Goal: Transaction & Acquisition: Download file/media

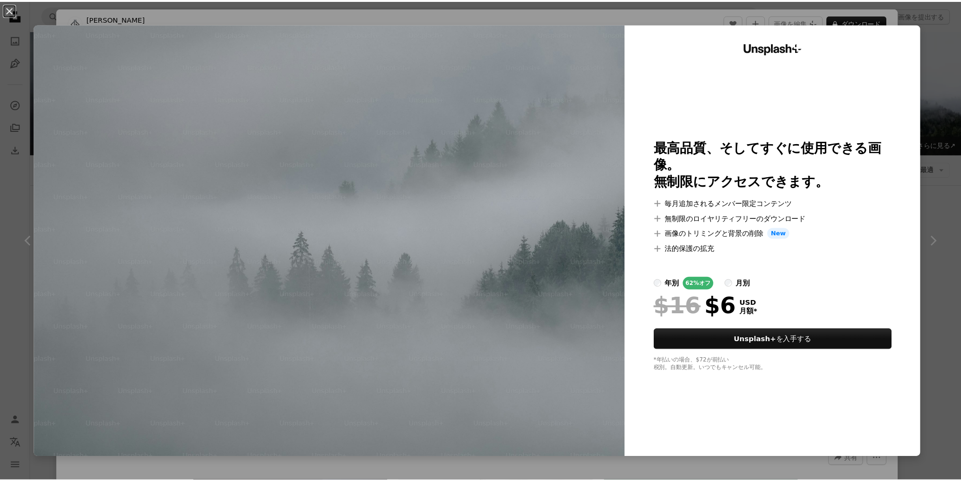
scroll to position [756, 0]
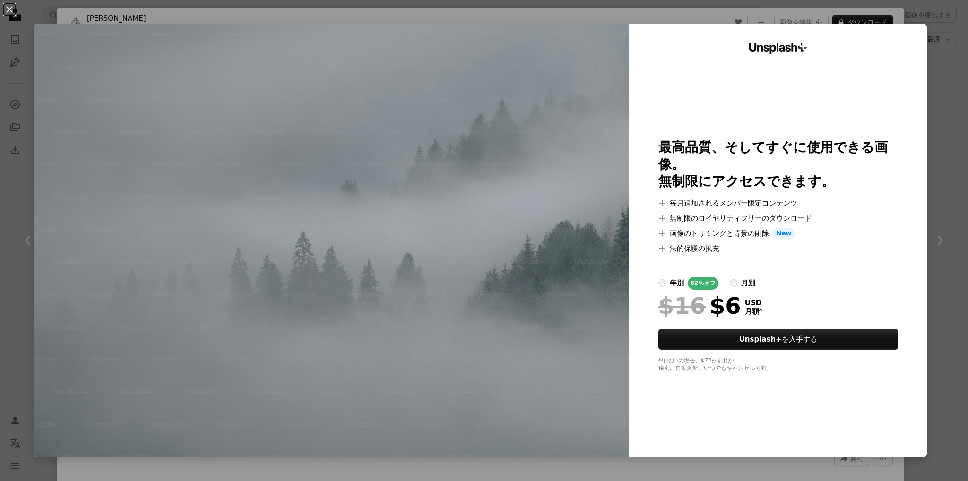
click at [9, 6] on button "An X shape" at bounding box center [9, 9] width 11 height 11
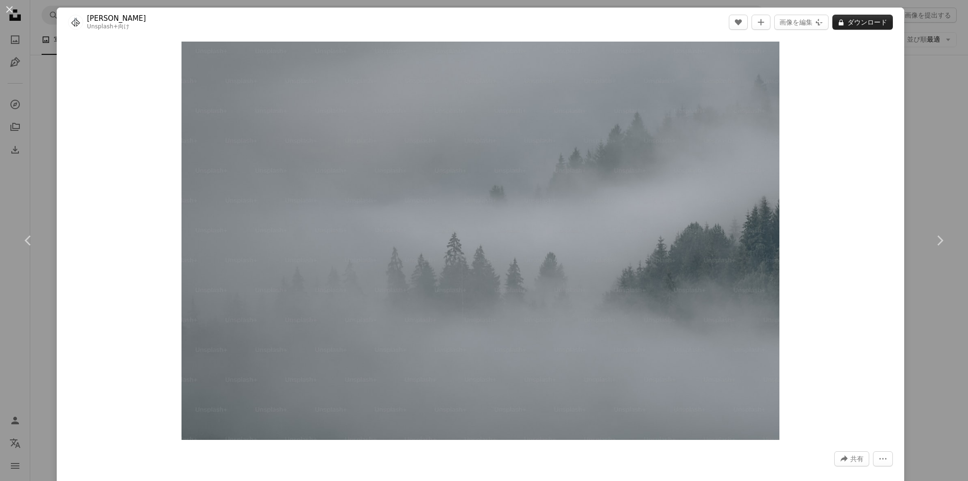
click at [858, 23] on button "A lock ダウンロード" at bounding box center [862, 22] width 61 height 15
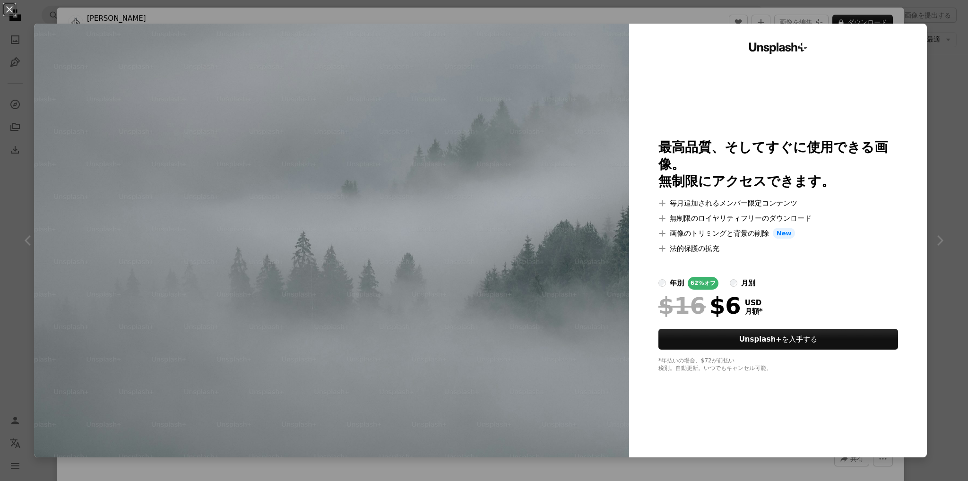
click at [741, 277] on div "月別" at bounding box center [748, 282] width 14 height 11
click at [670, 277] on div "年別" at bounding box center [677, 282] width 14 height 11
click at [9, 10] on button "An X shape" at bounding box center [9, 9] width 11 height 11
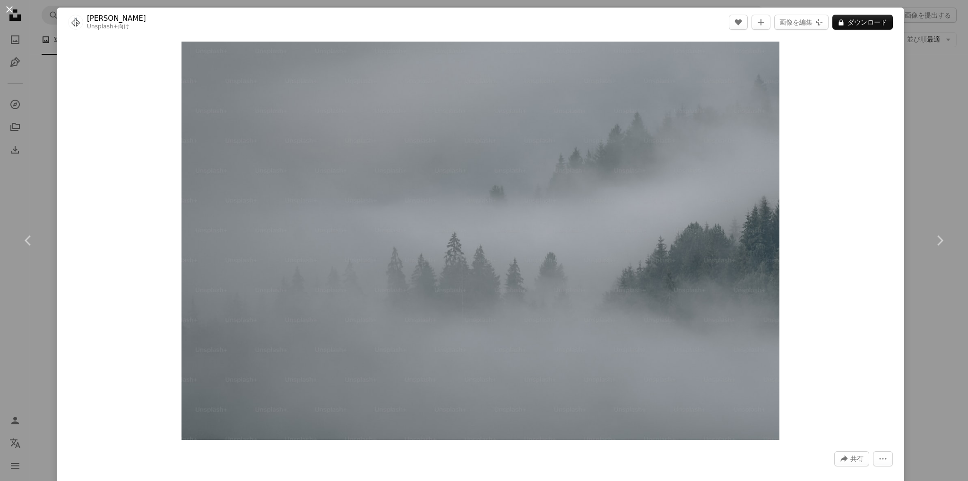
click at [10, 10] on button "An X shape" at bounding box center [9, 9] width 11 height 11
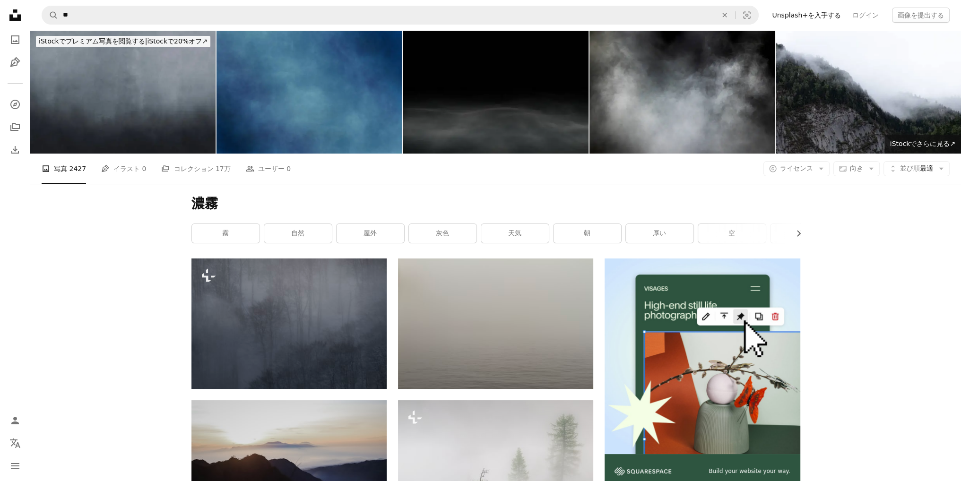
click at [15, 17] on icon "Unsplash logo Unsplash ホーム" at bounding box center [15, 15] width 19 height 19
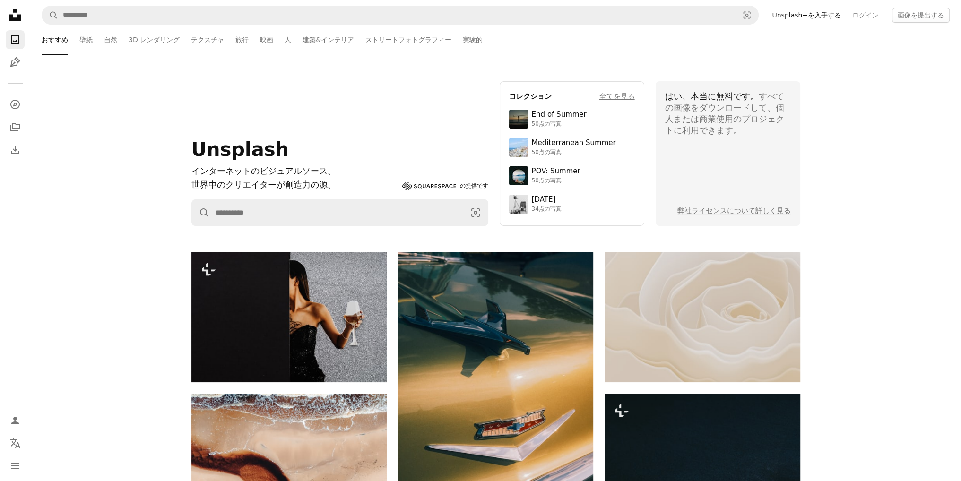
click at [733, 103] on div "はい、本当に無料です。 すべての画像をダウンロードして、個人または商業使用のプロジェクトに利用できます。" at bounding box center [728, 113] width 126 height 45
click at [699, 109] on div "はい、本当に無料です。 すべての画像をダウンロードして、個人または商業使用のプロジェクトに利用できます。" at bounding box center [728, 113] width 126 height 45
click at [698, 99] on span "はい、本当に無料です。" at bounding box center [712, 96] width 94 height 10
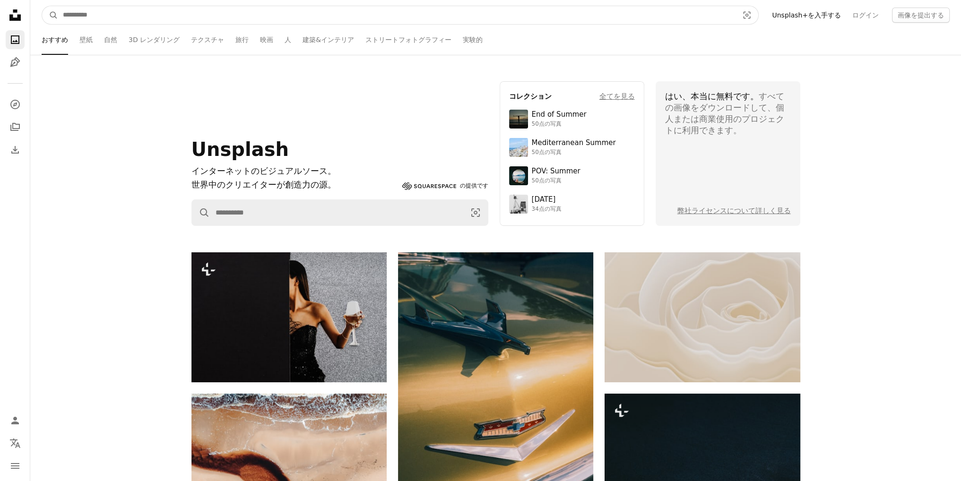
click at [195, 13] on input "サイト内でビジュアルを探す" at bounding box center [396, 15] width 677 height 18
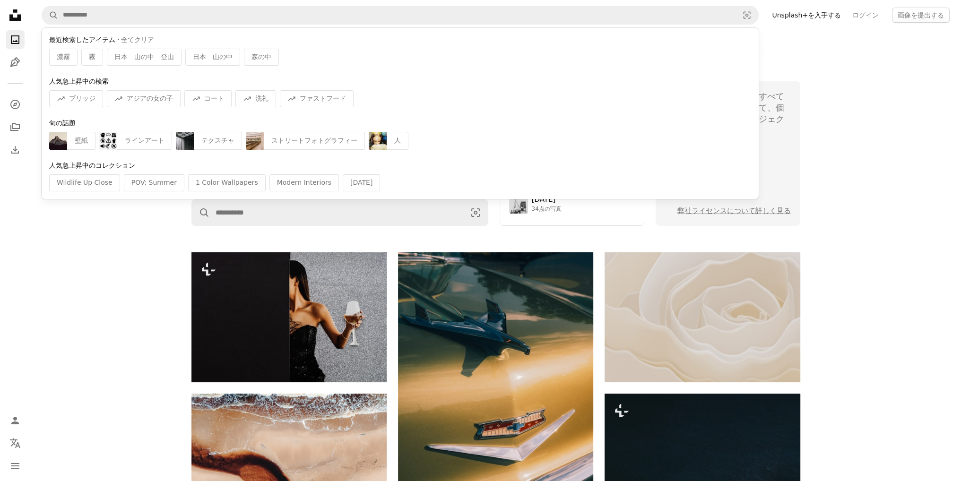
click at [16, 16] on icon "Unsplash logo Unsplash ホーム" at bounding box center [15, 15] width 19 height 19
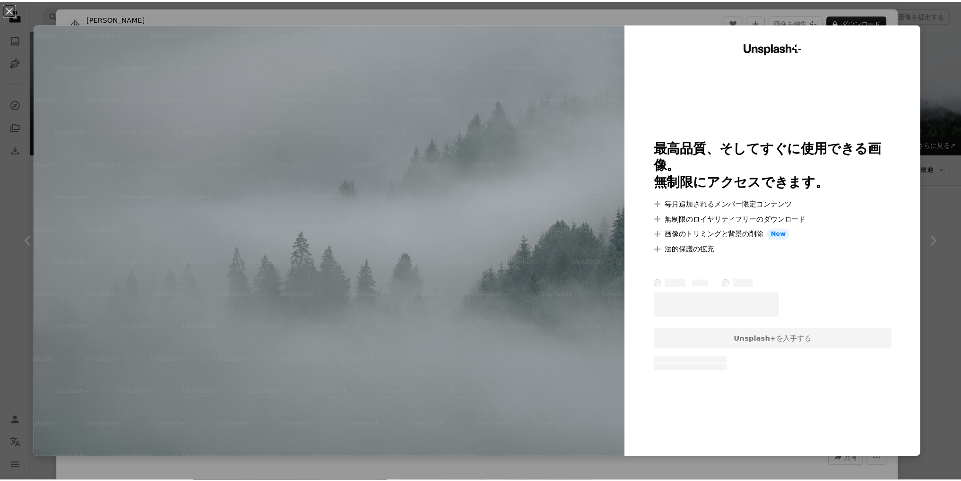
scroll to position [662, 0]
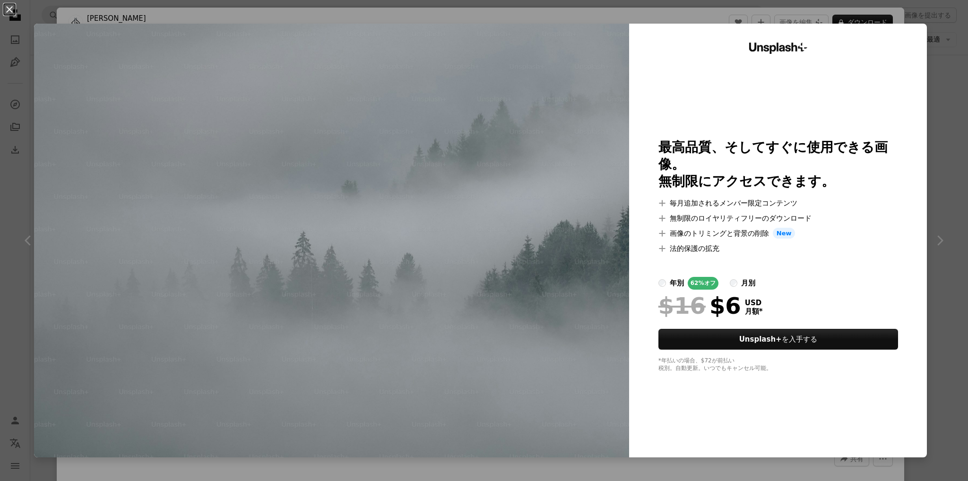
click at [9, 8] on button "An X shape" at bounding box center [9, 9] width 11 height 11
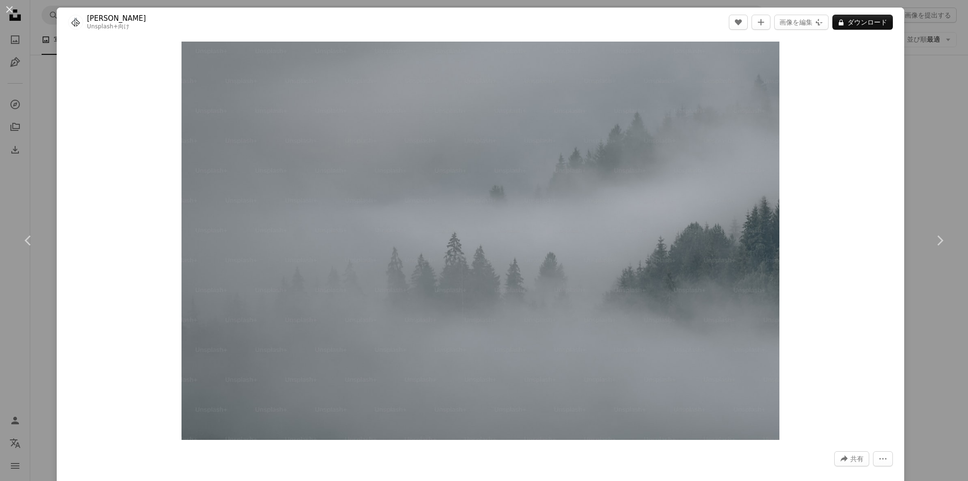
click at [10, 8] on button "An X shape" at bounding box center [9, 9] width 11 height 11
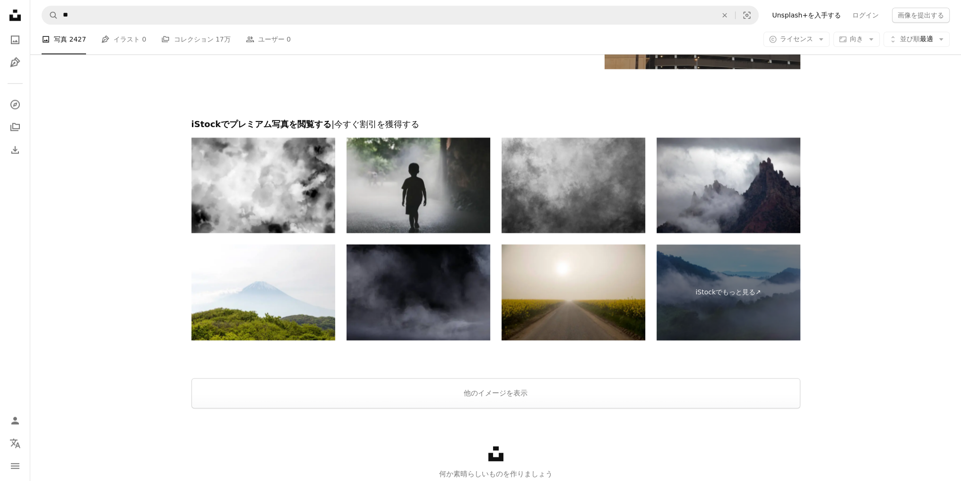
scroll to position [1624, 0]
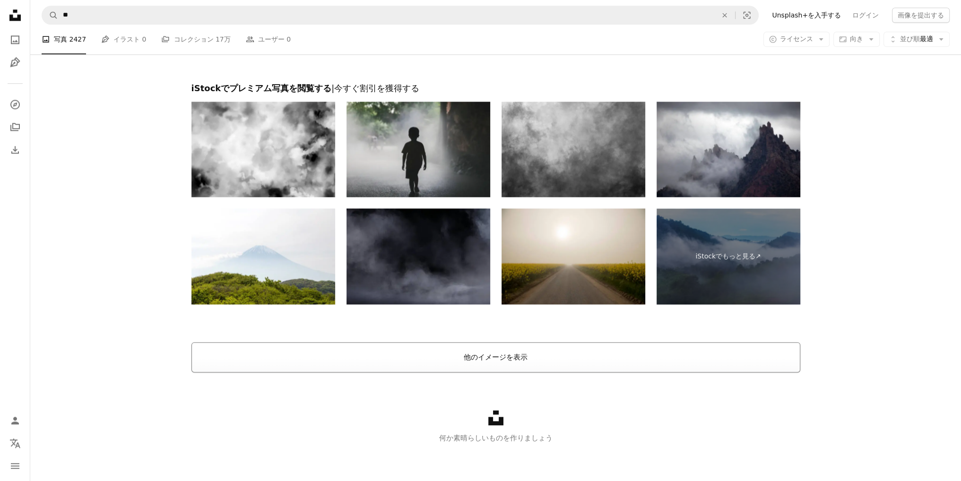
click at [372, 357] on button "他のイメージを表示" at bounding box center [495, 357] width 609 height 30
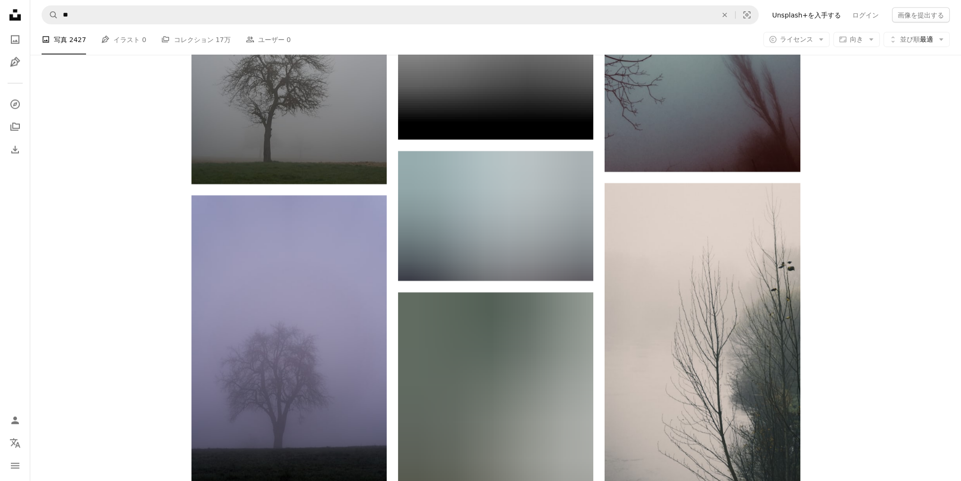
scroll to position [7863, 0]
